Goal: Task Accomplishment & Management: Use online tool/utility

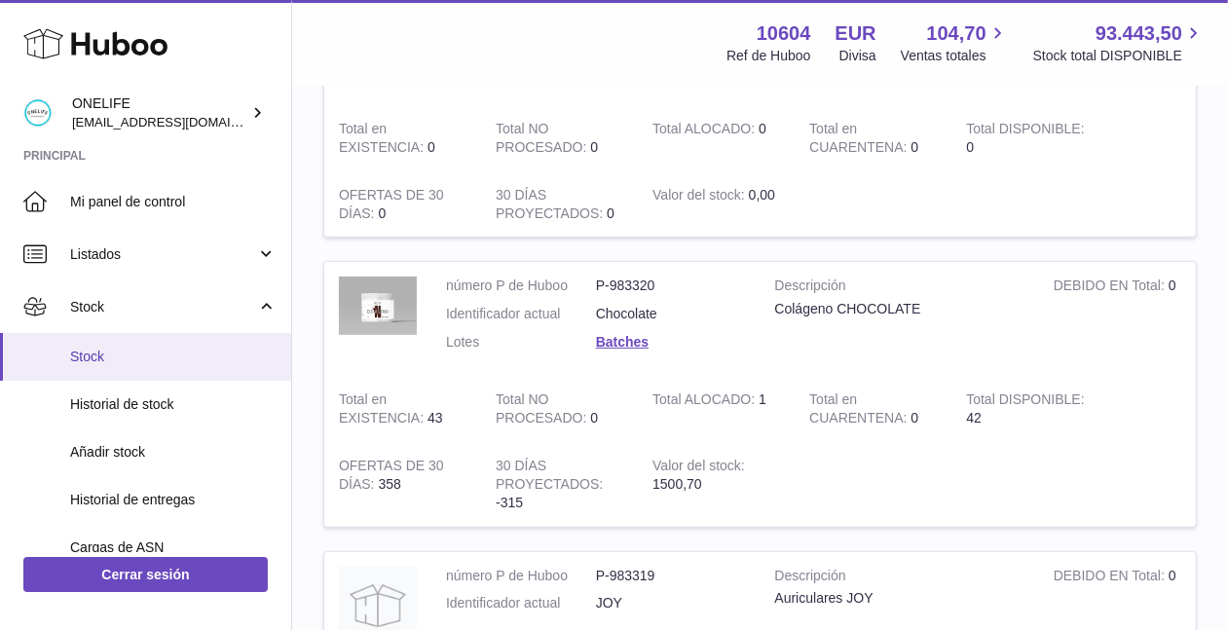
click at [145, 358] on span "Stock" at bounding box center [173, 357] width 207 height 19
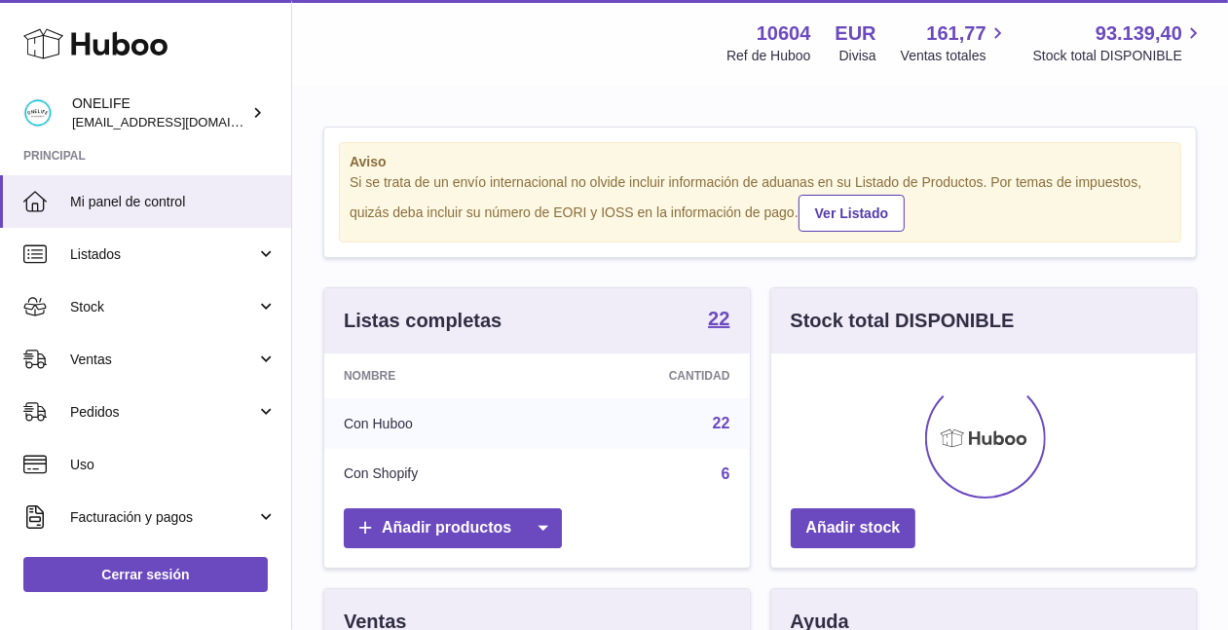
scroll to position [303, 426]
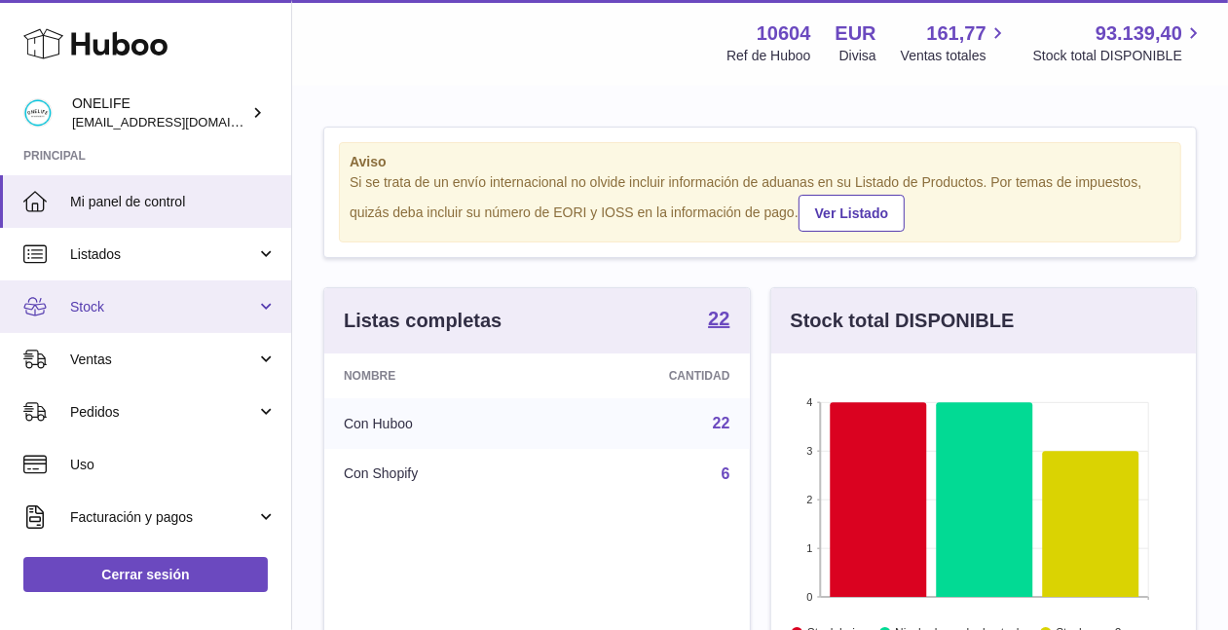
click at [173, 312] on span "Stock" at bounding box center [163, 307] width 186 height 19
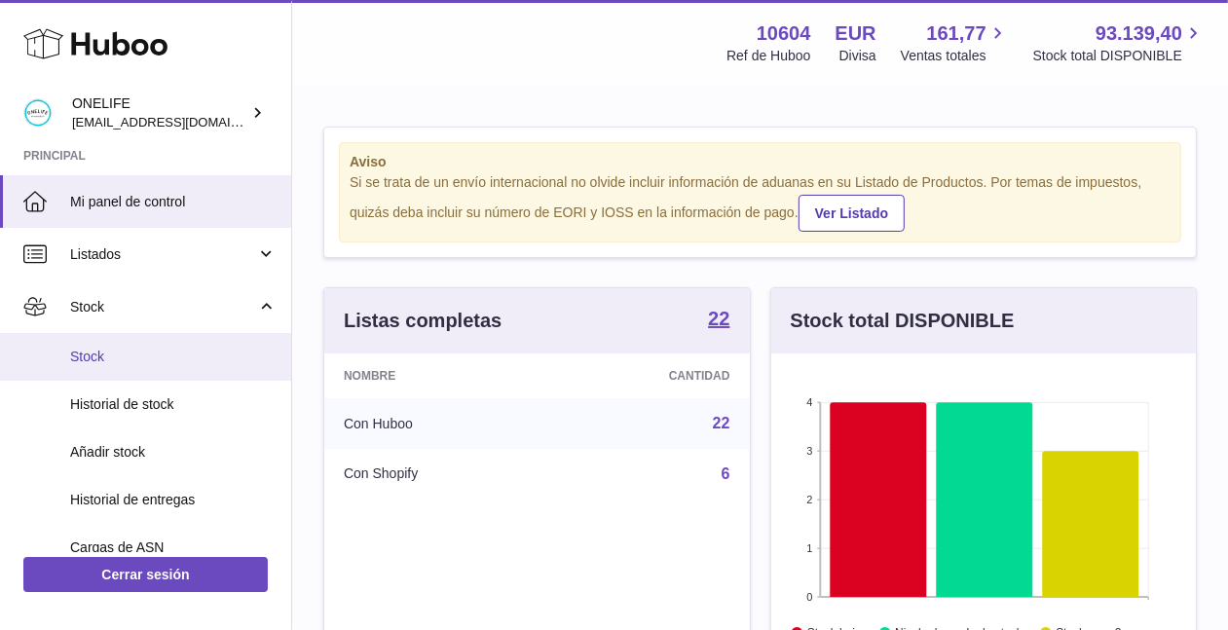
click at [163, 362] on span "Stock" at bounding box center [173, 357] width 207 height 19
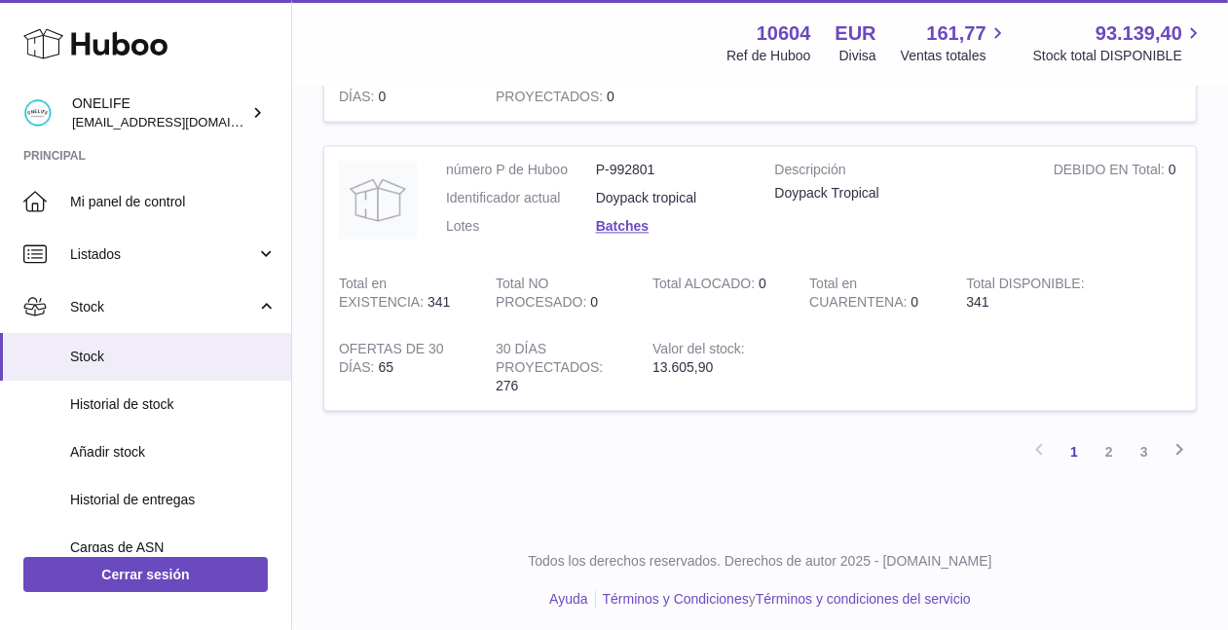
scroll to position [2744, 0]
click at [1106, 442] on link "2" at bounding box center [1109, 450] width 35 height 35
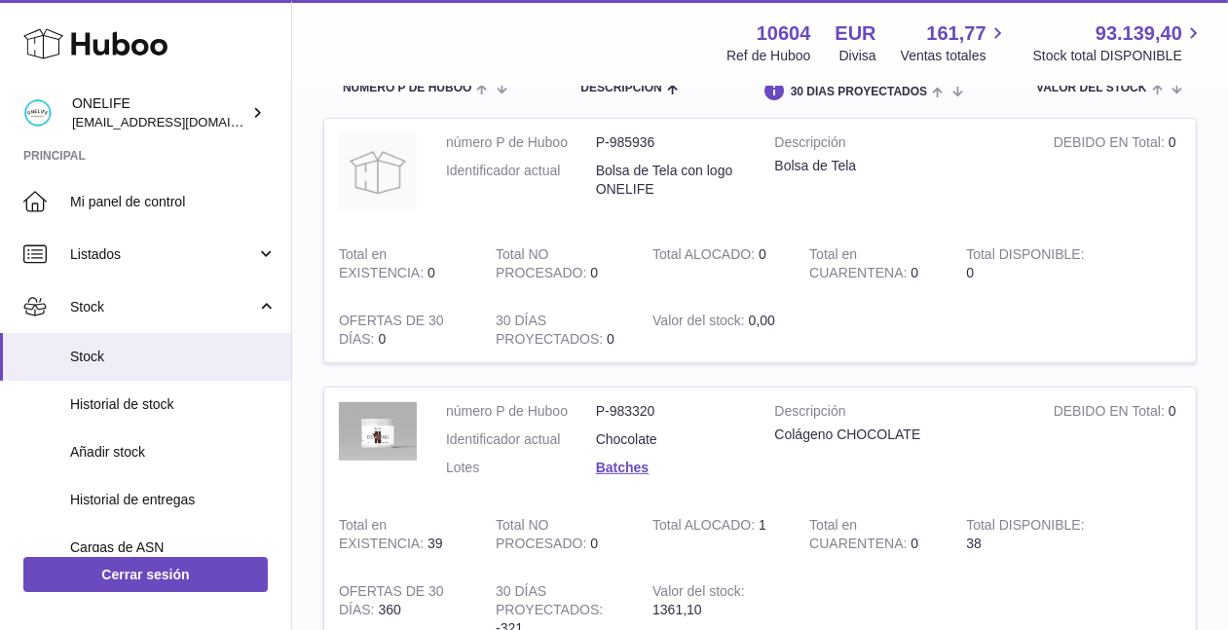
scroll to position [297, 0]
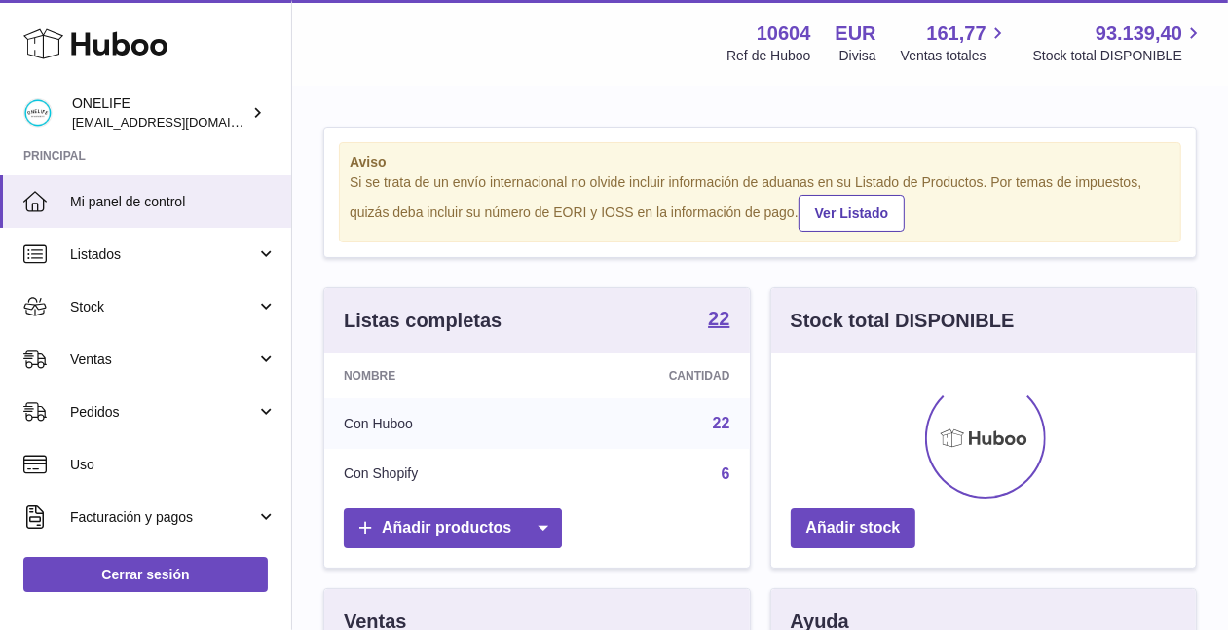
scroll to position [303, 426]
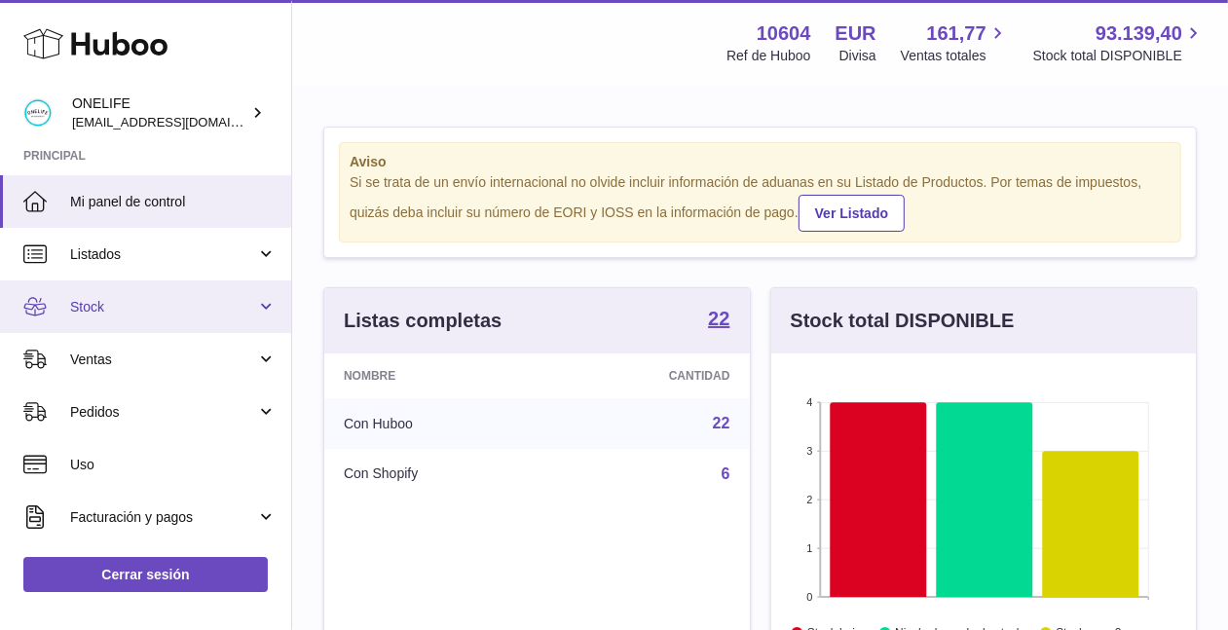
click at [131, 318] on link "Stock" at bounding box center [145, 307] width 291 height 53
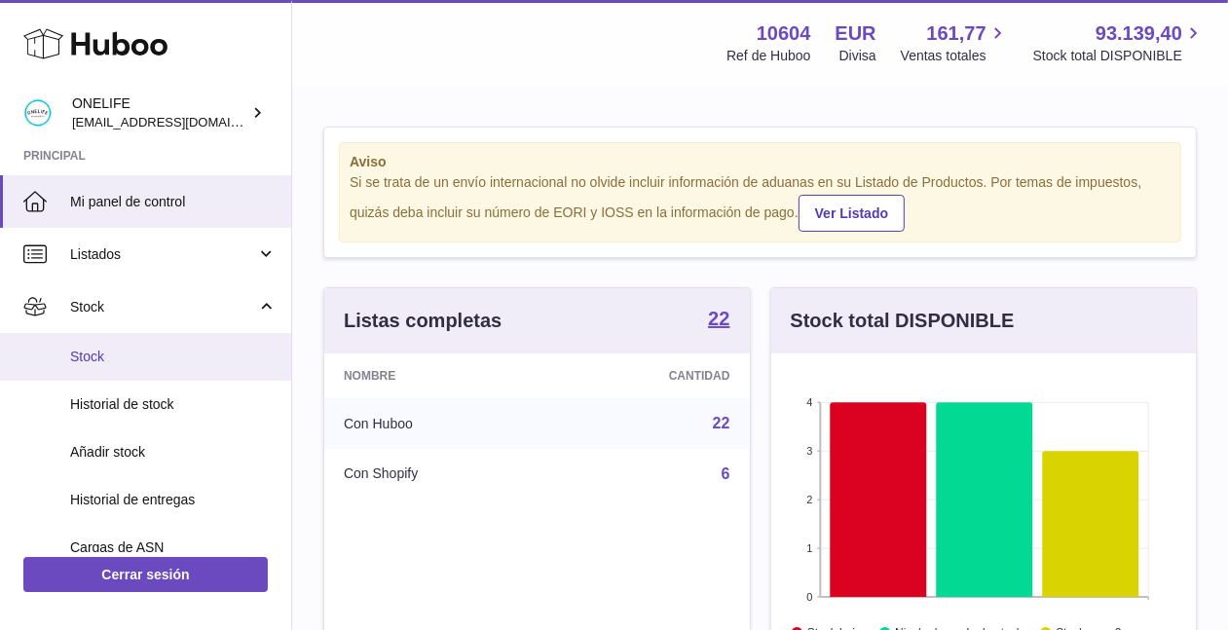
click at [122, 350] on span "Stock" at bounding box center [173, 357] width 207 height 19
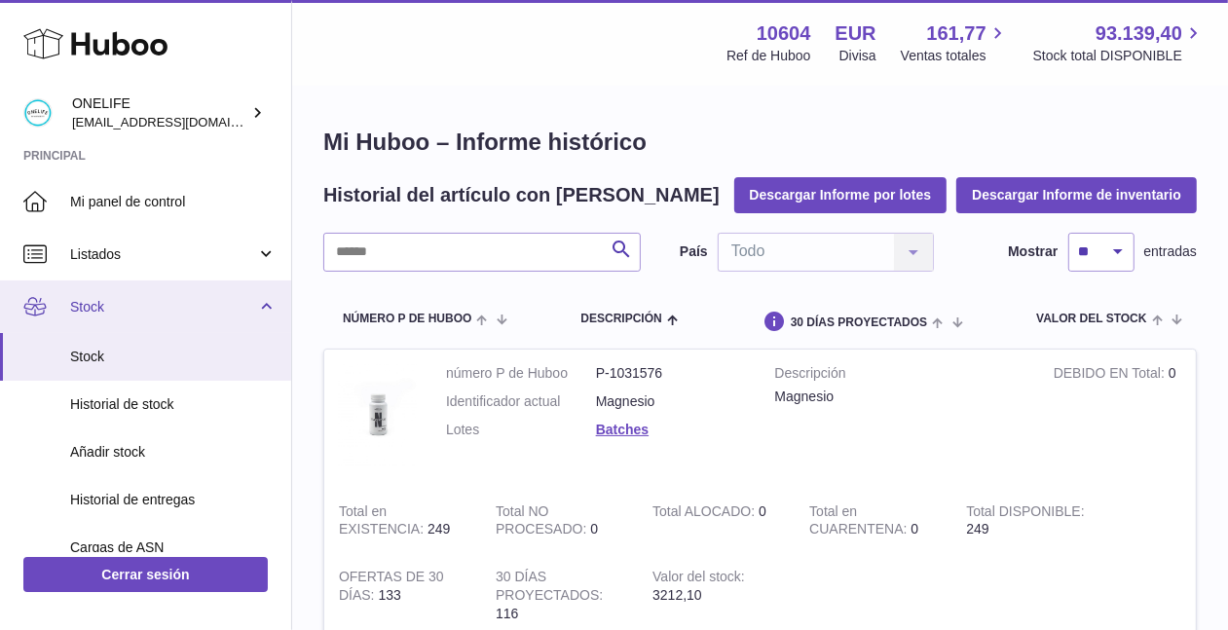
click at [99, 321] on link "Stock" at bounding box center [145, 307] width 291 height 53
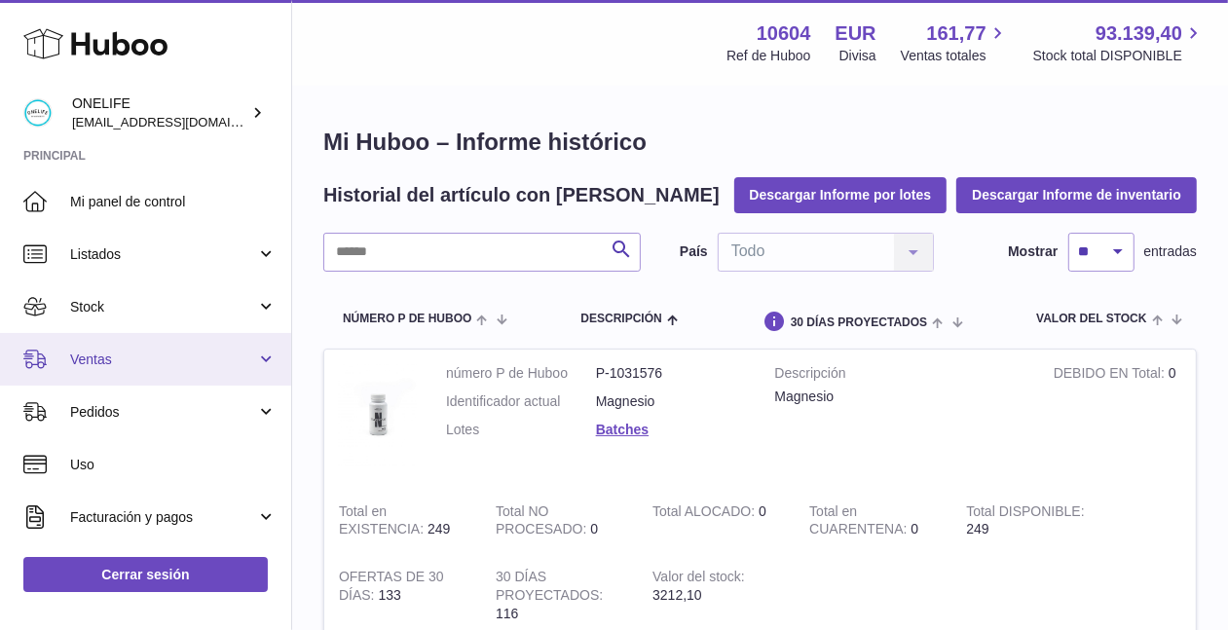
click at [100, 354] on span "Ventas" at bounding box center [163, 360] width 186 height 19
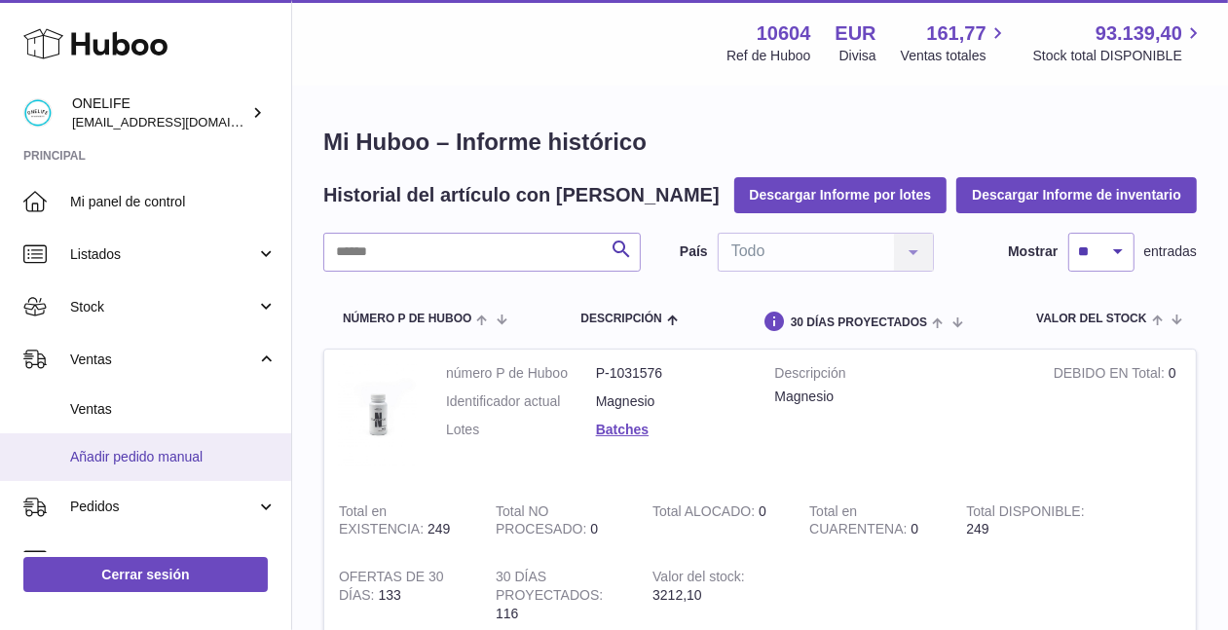
click at [156, 462] on span "Añadir pedido manual" at bounding box center [173, 457] width 207 height 19
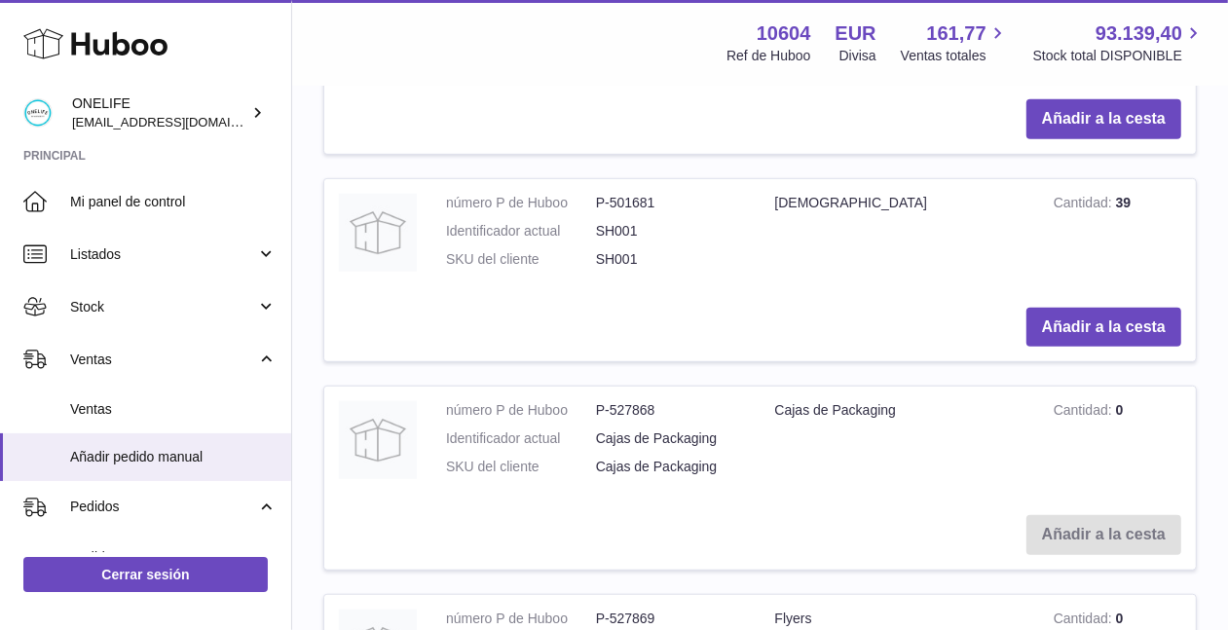
scroll to position [763, 0]
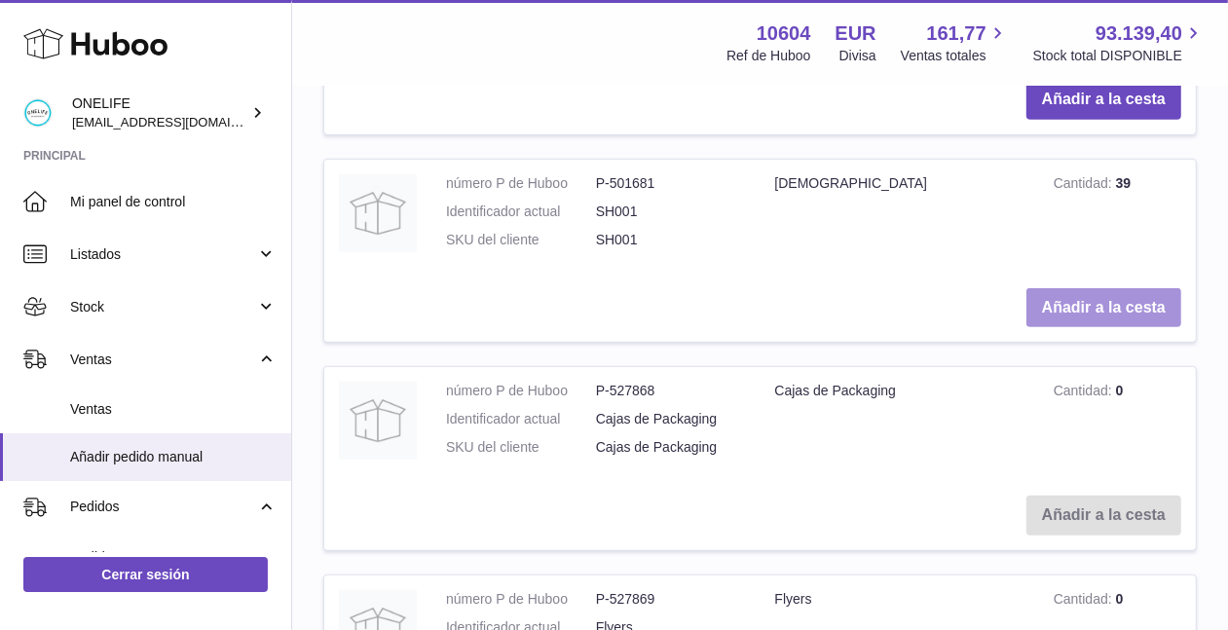
click at [1093, 300] on button "Añadir a la cesta" at bounding box center [1104, 308] width 155 height 40
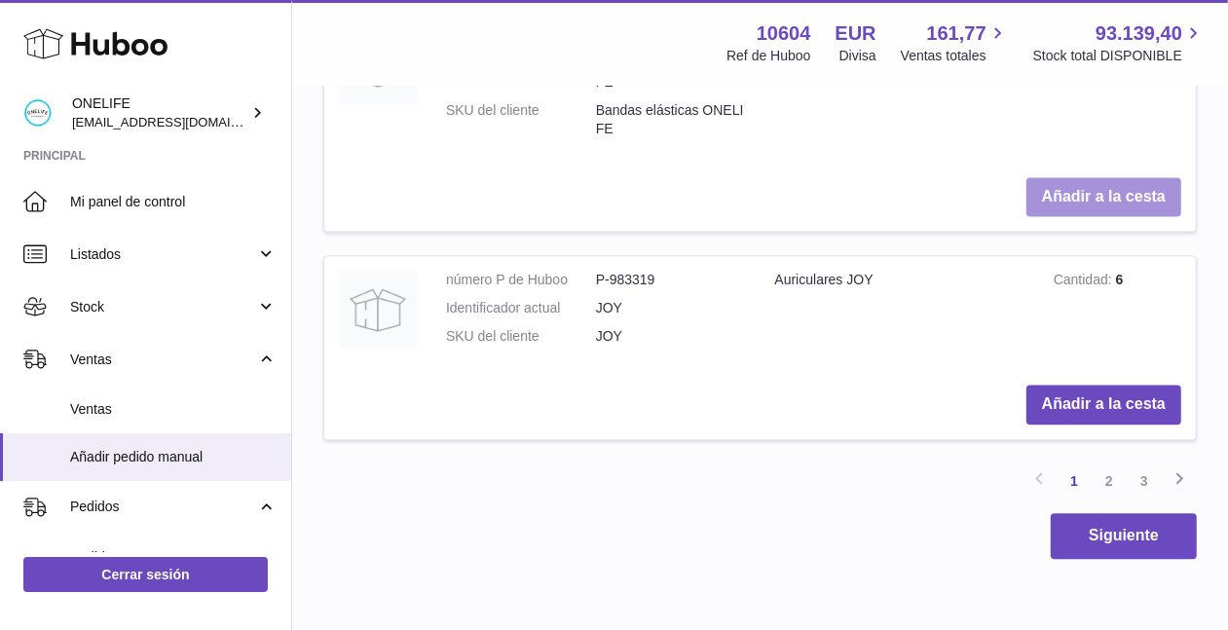
scroll to position [2679, 0]
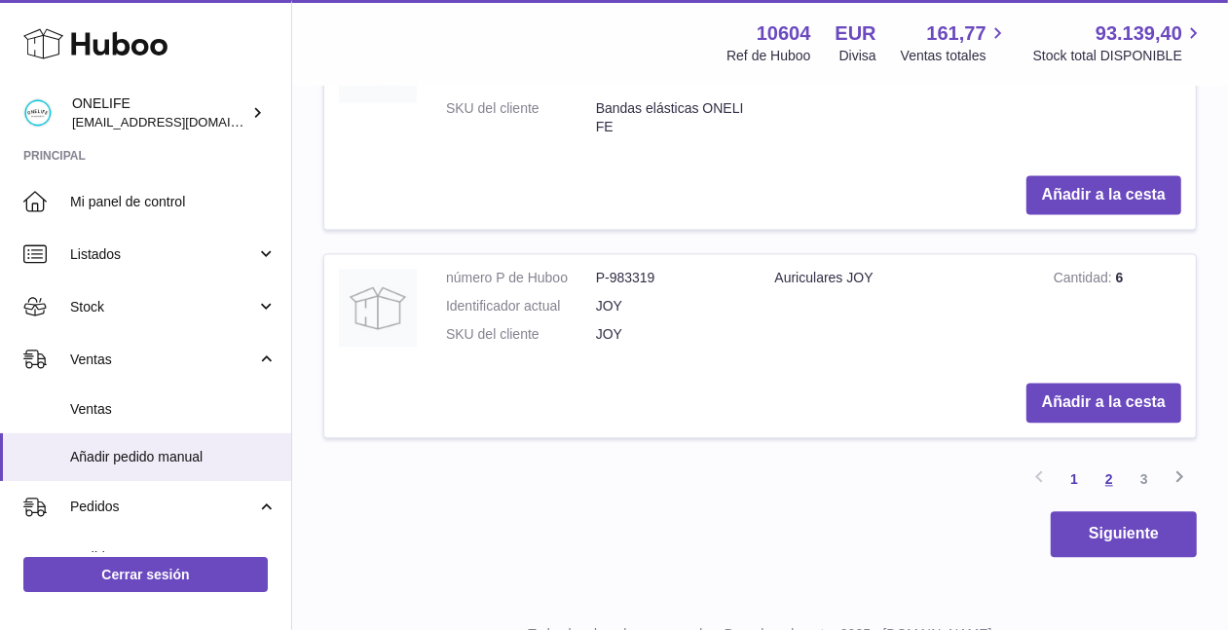
click at [1110, 470] on link "2" at bounding box center [1109, 479] width 35 height 35
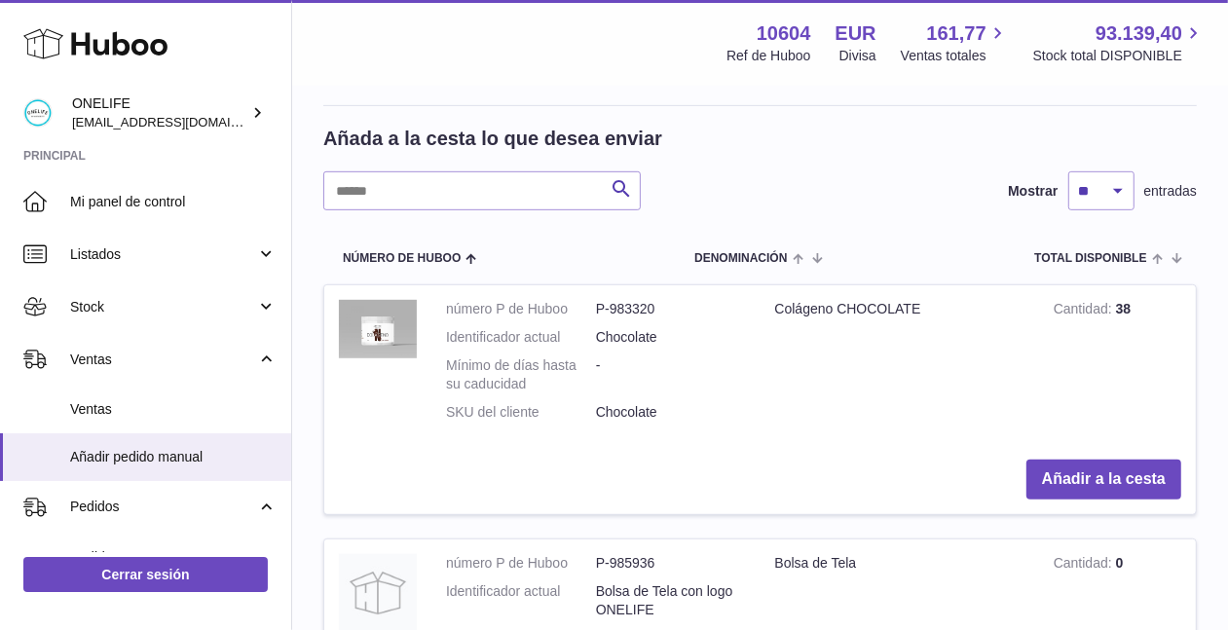
scroll to position [623, 0]
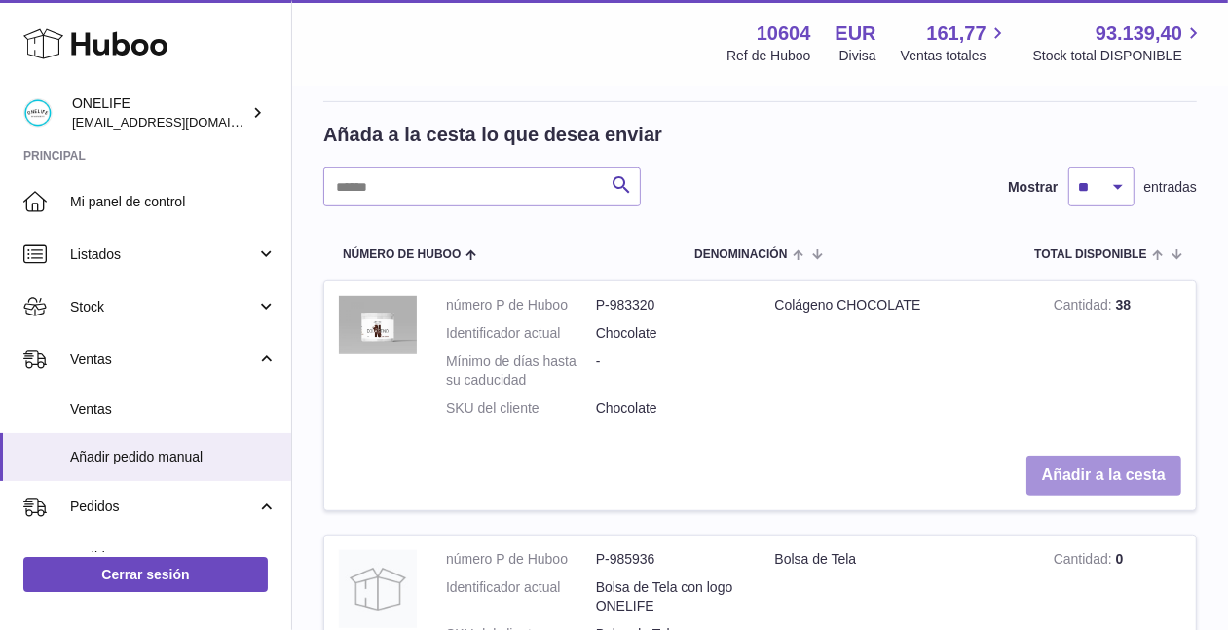
click at [1081, 471] on button "Añadir a la cesta" at bounding box center [1104, 476] width 155 height 40
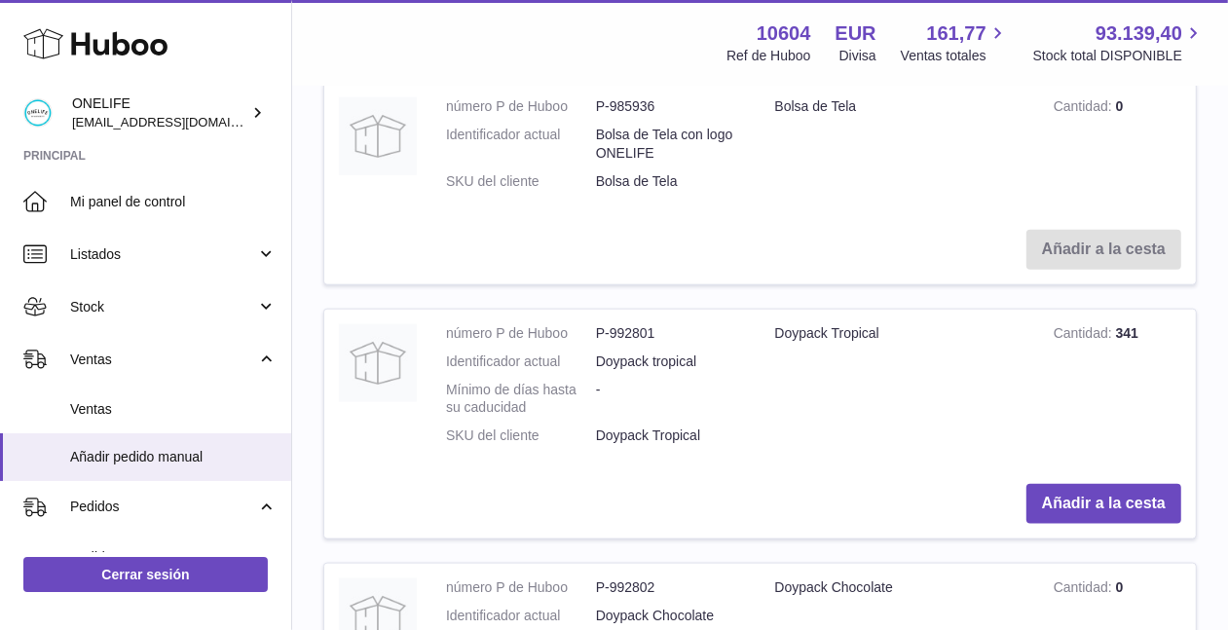
scroll to position [1352, 0]
click at [1092, 502] on button "Añadir a la cesta" at bounding box center [1104, 502] width 155 height 40
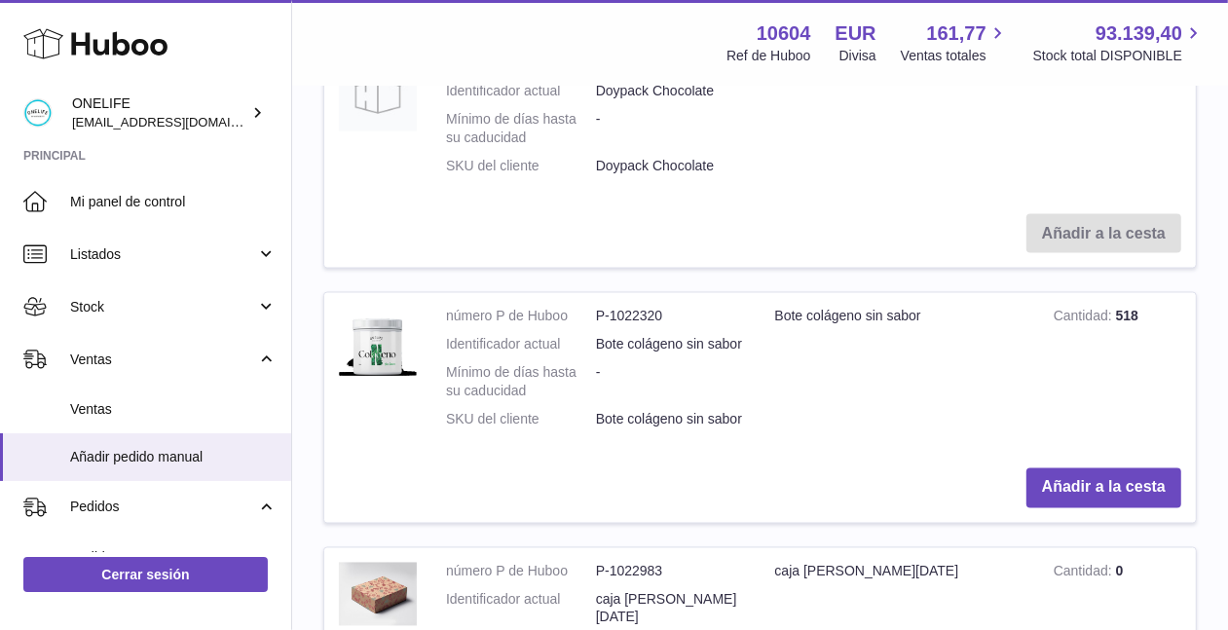
scroll to position [2154, 0]
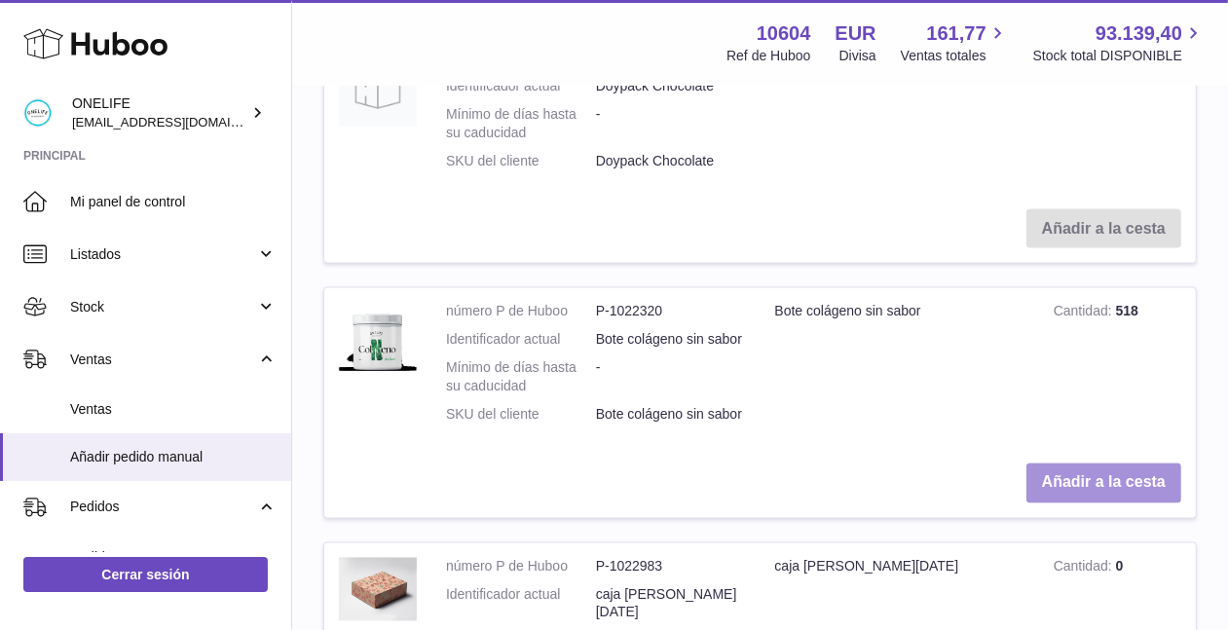
click at [1094, 479] on button "Añadir a la cesta" at bounding box center [1104, 484] width 155 height 40
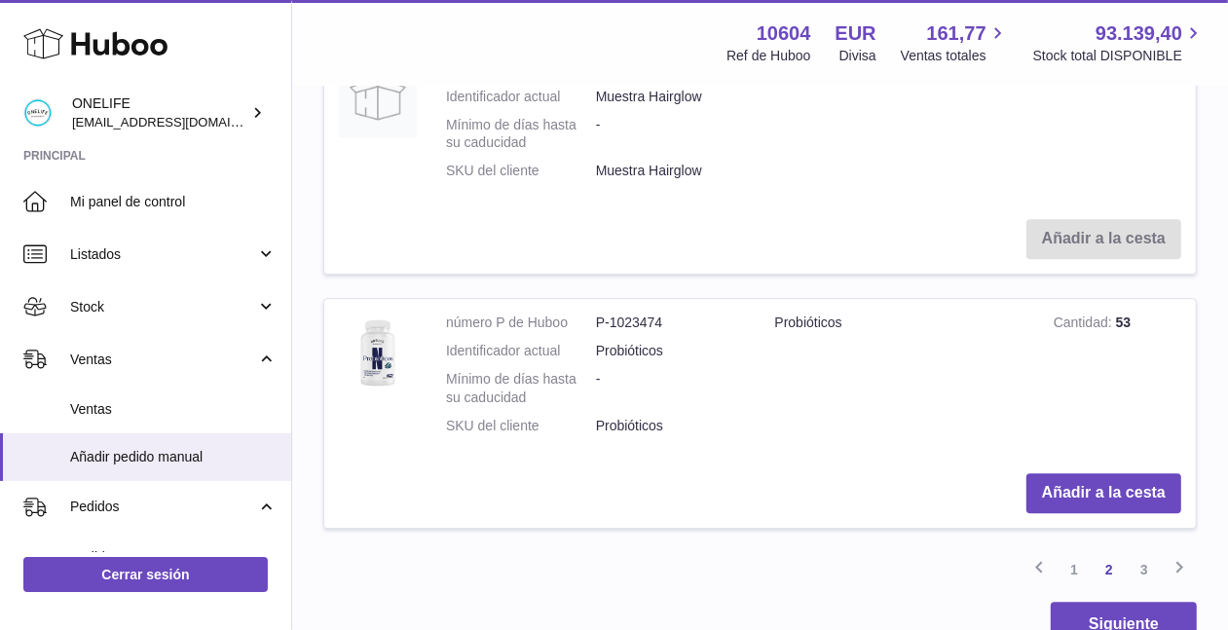
scroll to position [3644, 0]
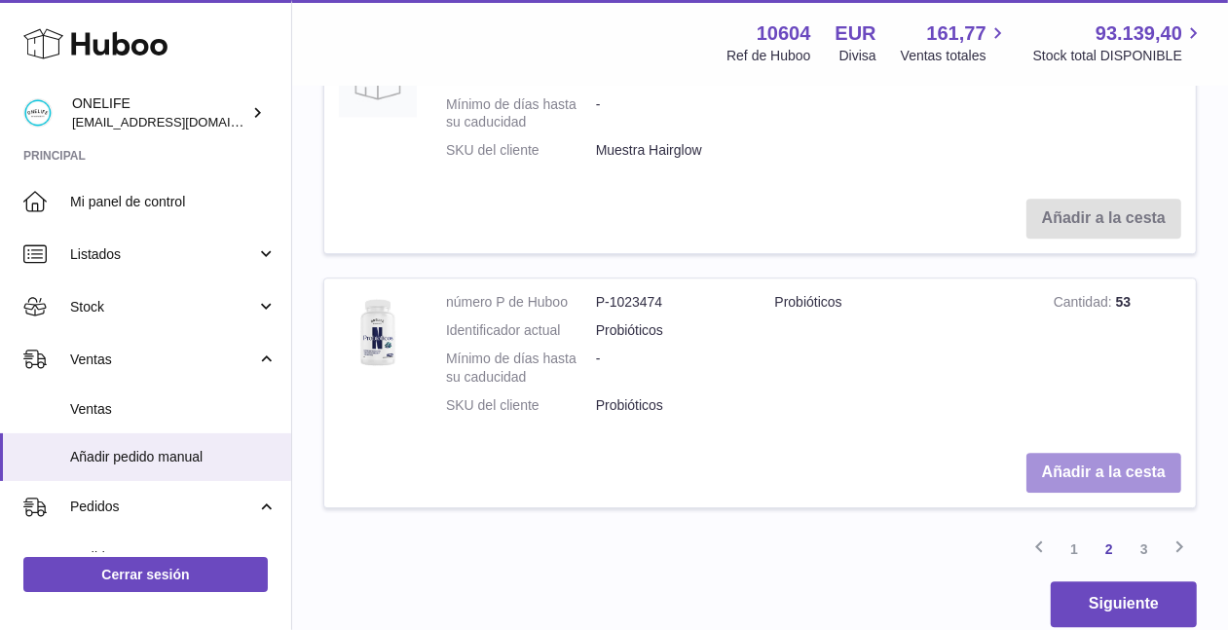
click at [1112, 453] on button "Añadir a la cesta" at bounding box center [1104, 473] width 155 height 40
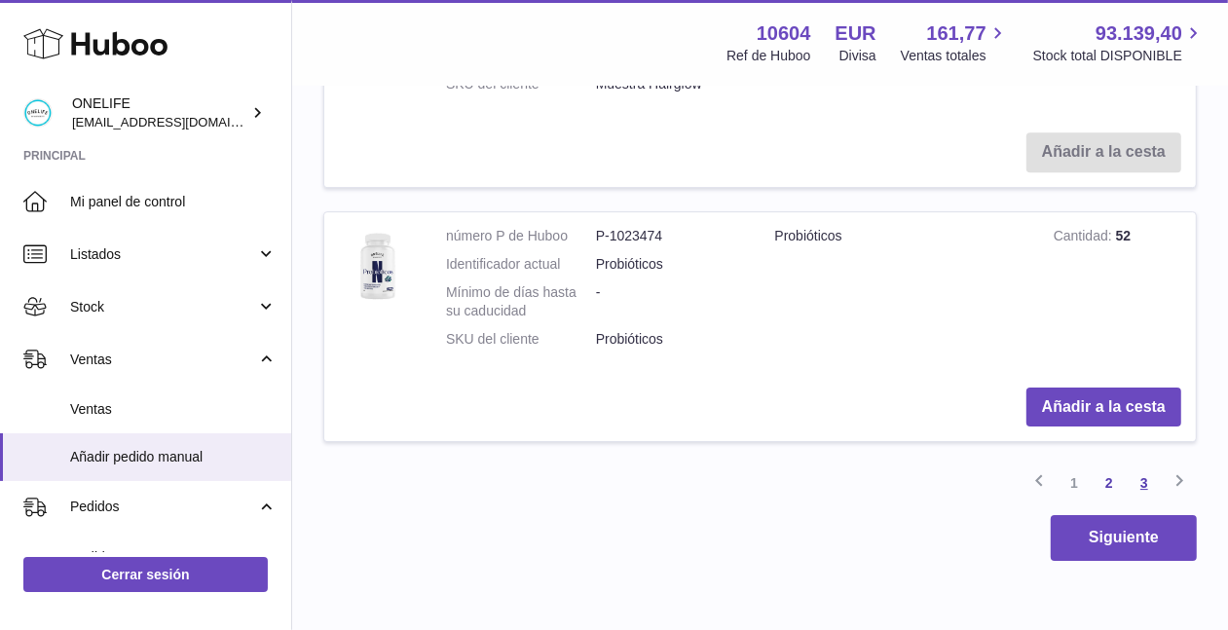
click at [1142, 466] on link "3" at bounding box center [1144, 483] width 35 height 35
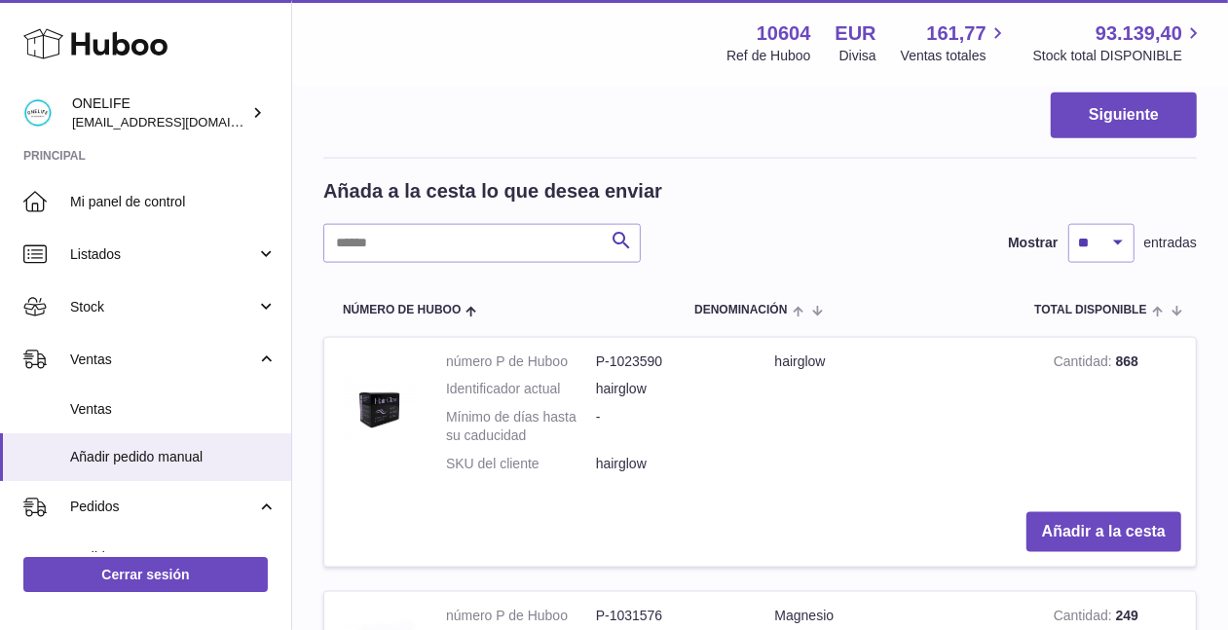
scroll to position [1668, 0]
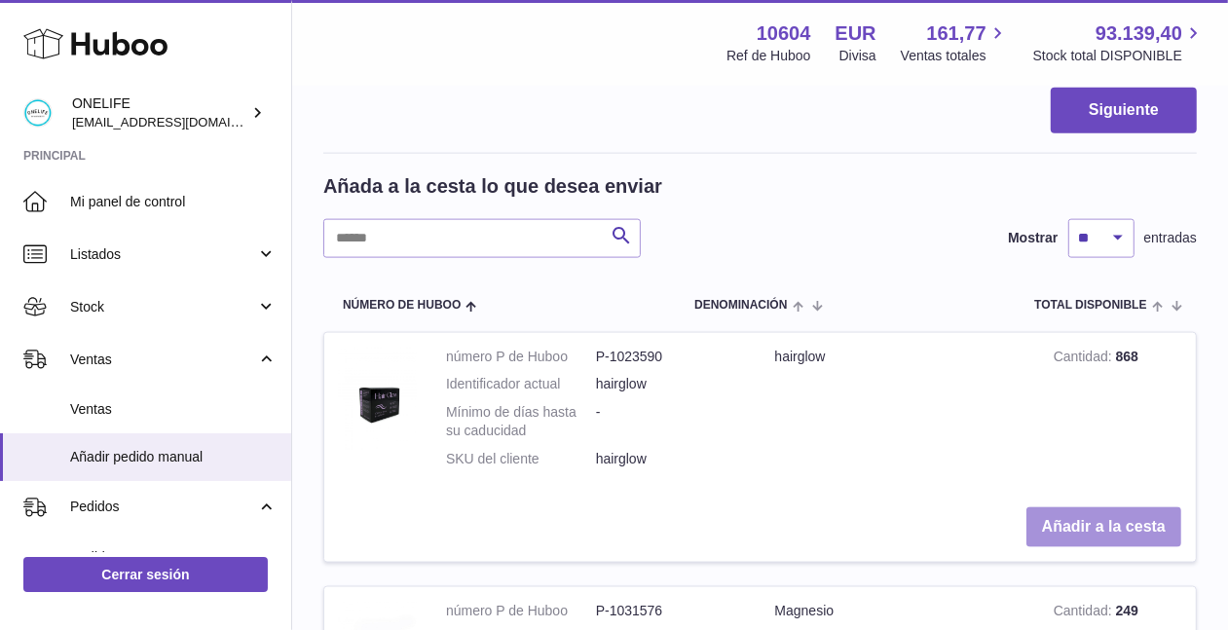
click at [1065, 519] on button "Añadir a la cesta" at bounding box center [1104, 528] width 155 height 40
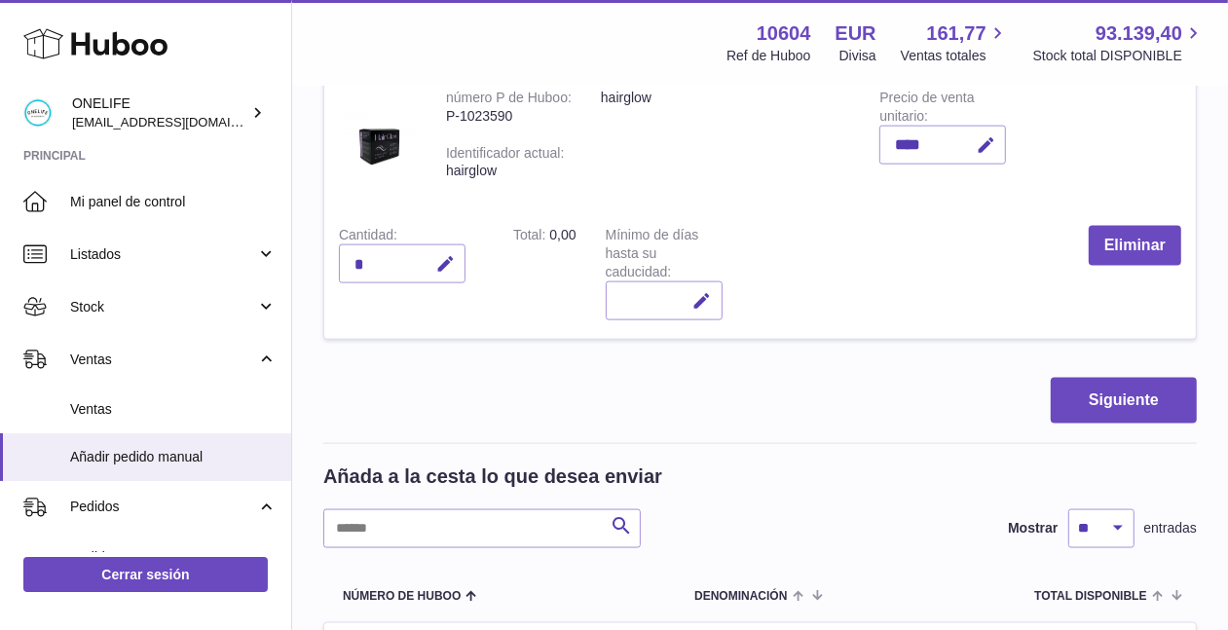
scroll to position [2411, 0]
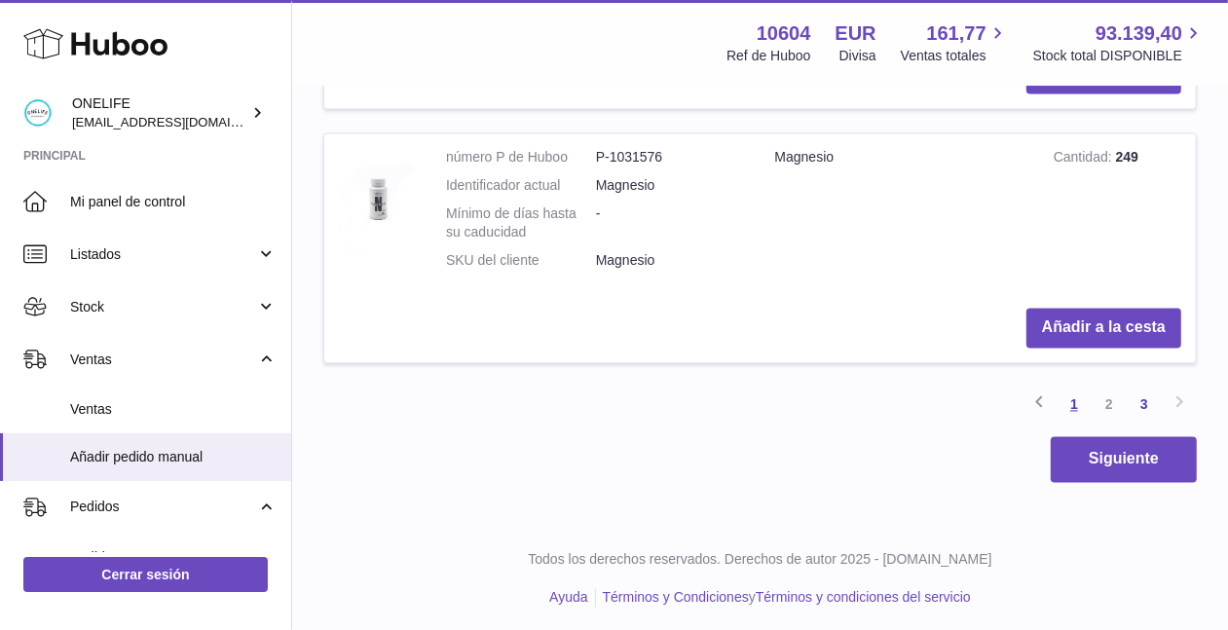
click at [1074, 397] on link "1" at bounding box center [1074, 405] width 35 height 35
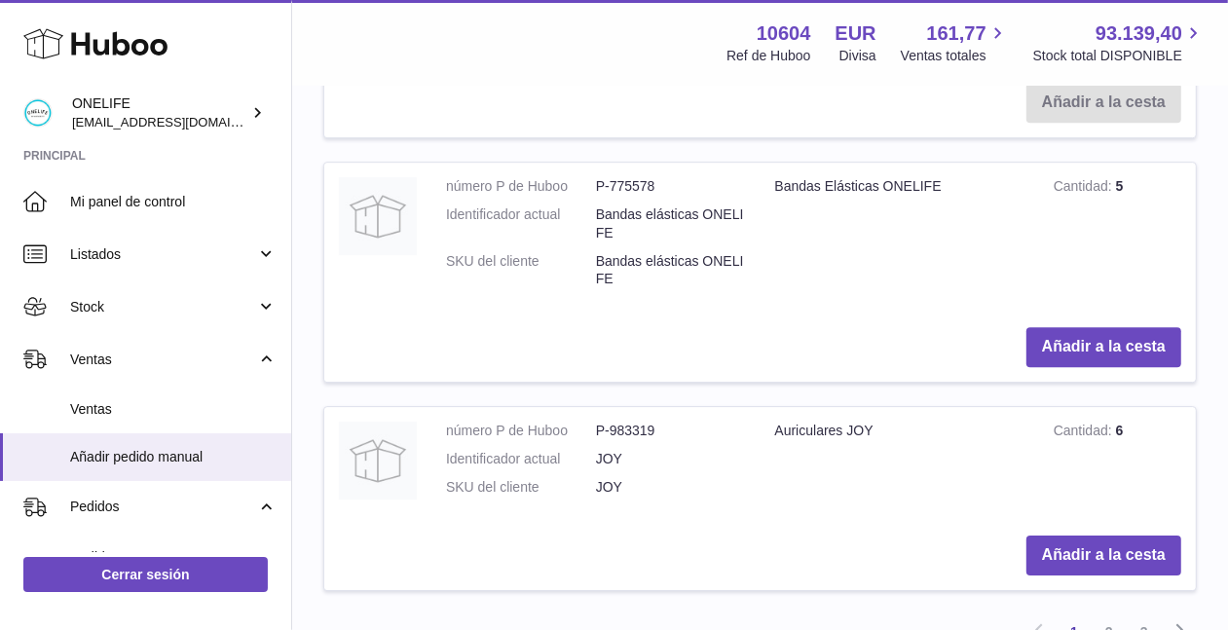
scroll to position [4133, 0]
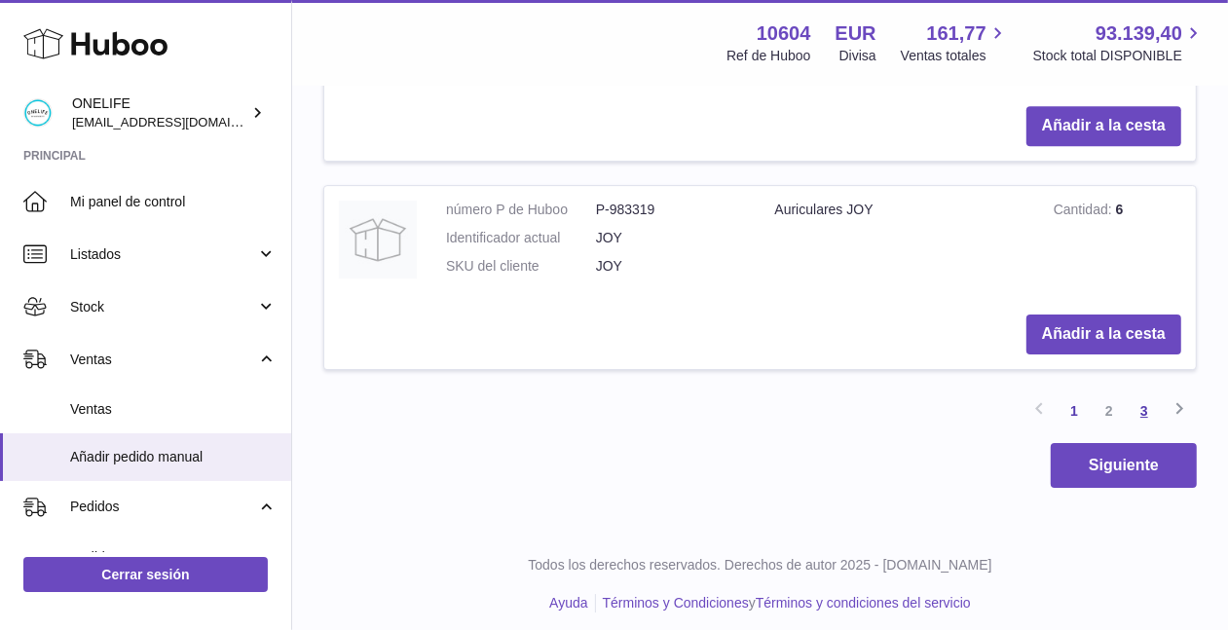
click at [1151, 394] on link "3" at bounding box center [1144, 411] width 35 height 35
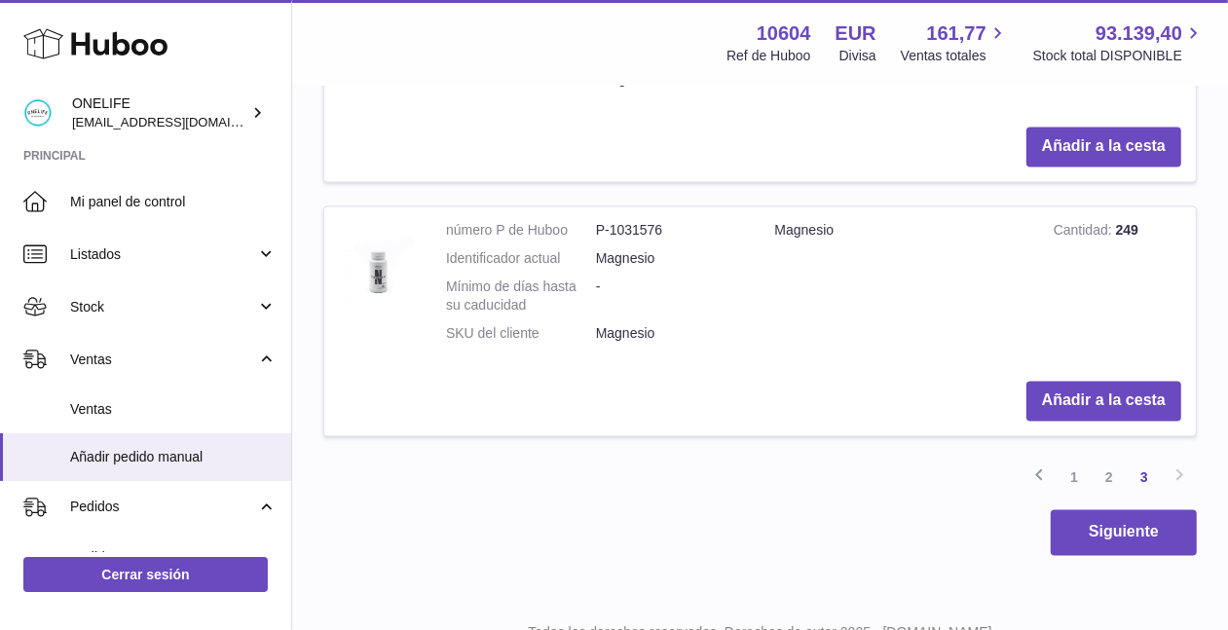
scroll to position [2411, 0]
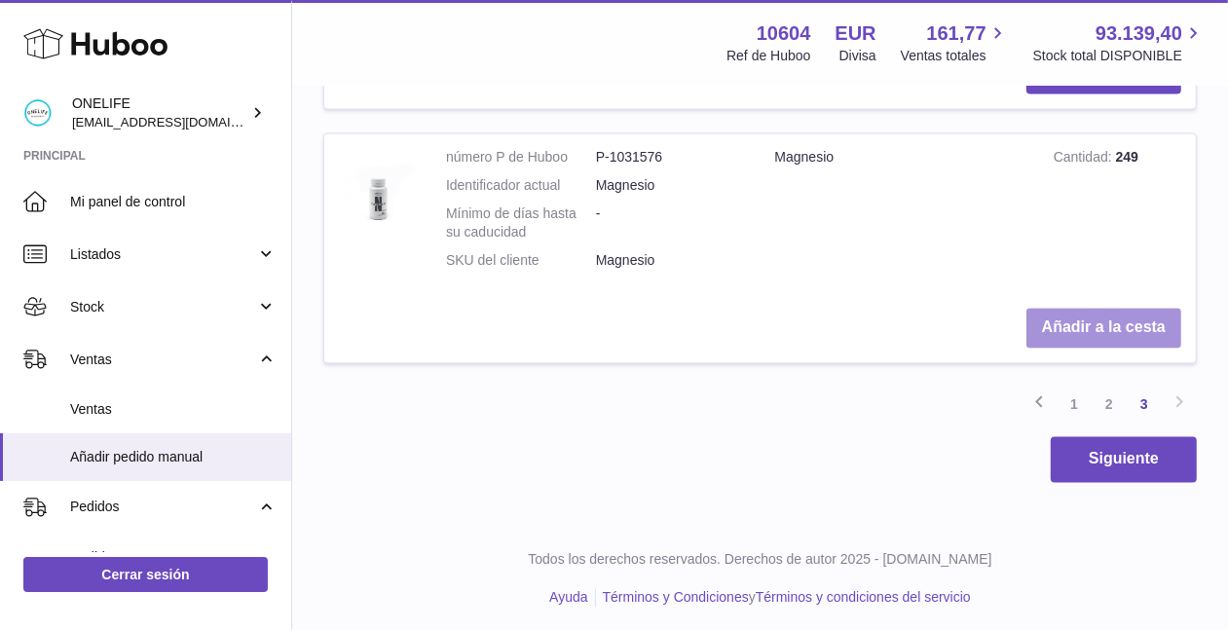
click at [1126, 315] on button "Añadir a la cesta" at bounding box center [1104, 329] width 155 height 40
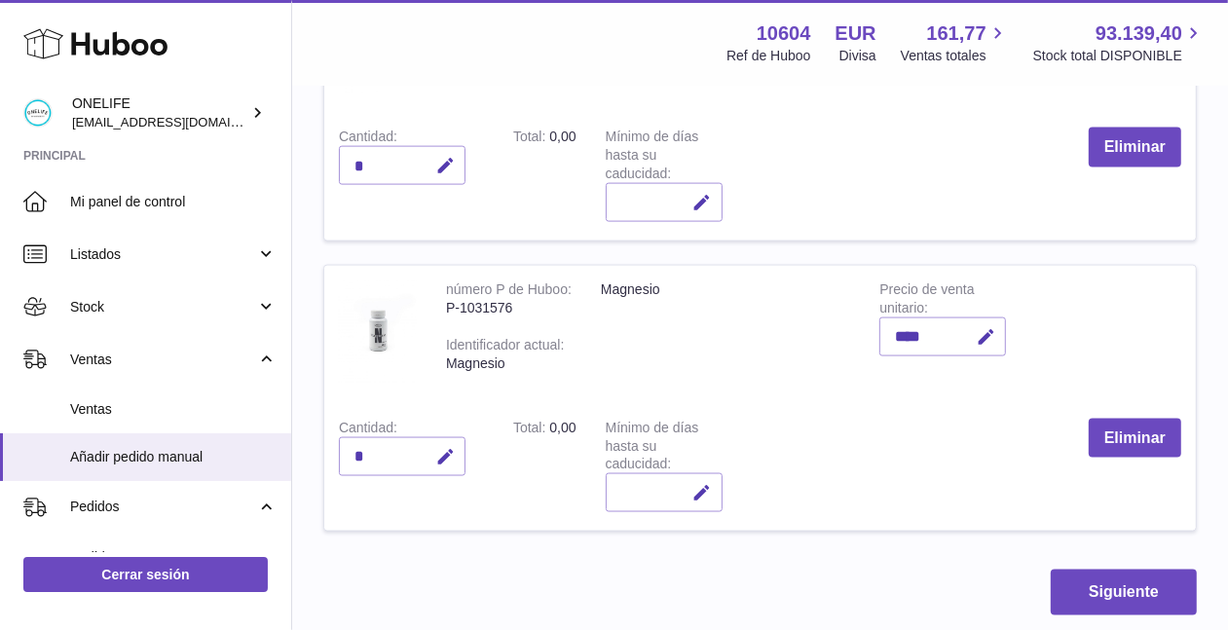
scroll to position [1766, 0]
